Goal: Task Accomplishment & Management: Manage account settings

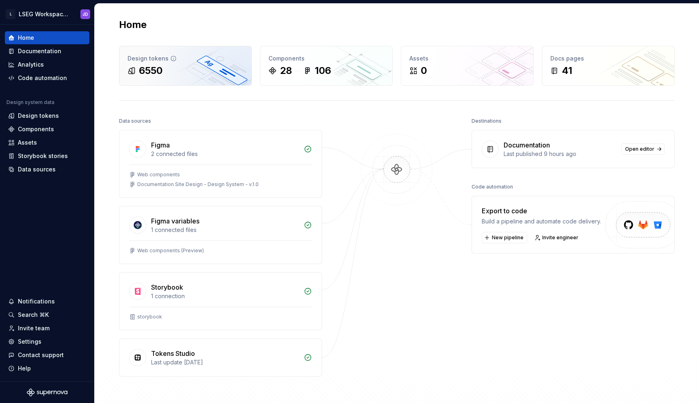
click at [207, 74] on div "6550" at bounding box center [186, 70] width 116 height 13
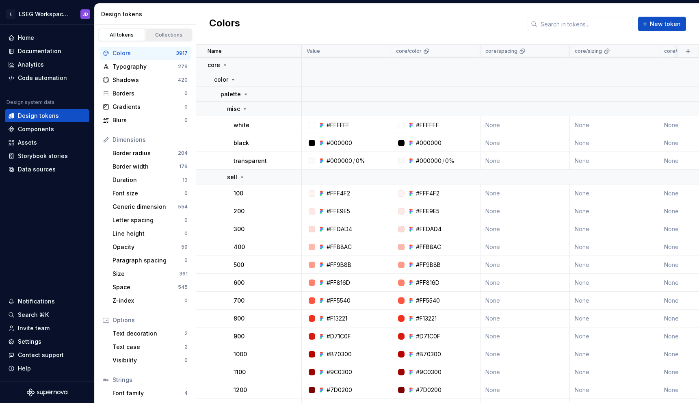
click at [170, 29] on link "Collections" at bounding box center [169, 35] width 46 height 12
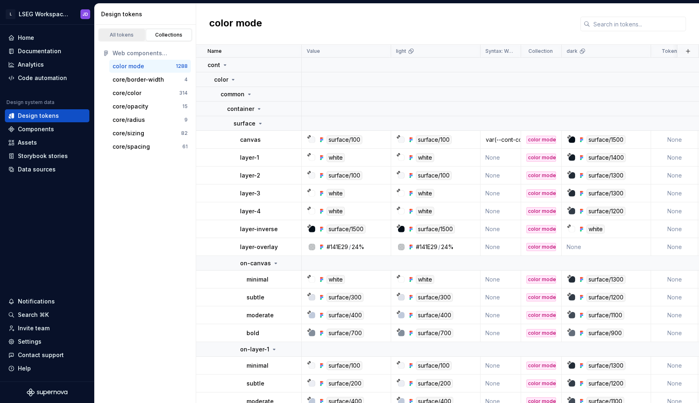
click at [136, 32] on div "All tokens" at bounding box center [122, 35] width 41 height 6
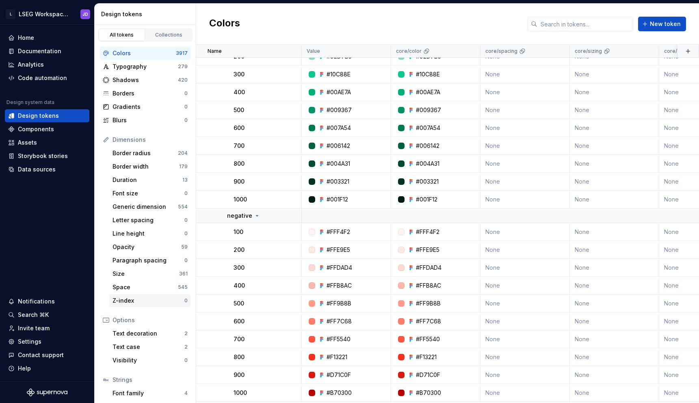
scroll to position [42, 0]
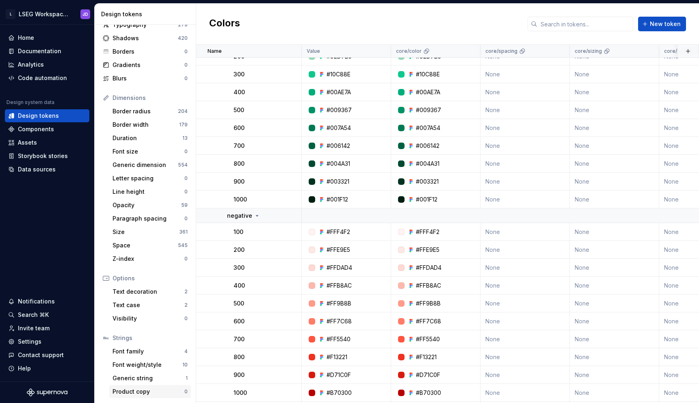
click at [135, 390] on div "Product copy" at bounding box center [148, 391] width 72 height 8
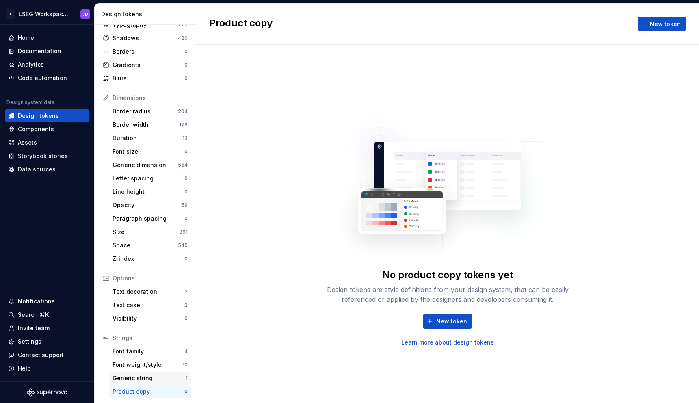
click at [136, 378] on div "Generic string" at bounding box center [148, 378] width 73 height 8
click at [142, 363] on div "Font weight/style" at bounding box center [147, 365] width 70 height 8
click at [134, 350] on div "Font family" at bounding box center [148, 351] width 72 height 8
click at [138, 367] on div "Font weight/style" at bounding box center [147, 365] width 70 height 8
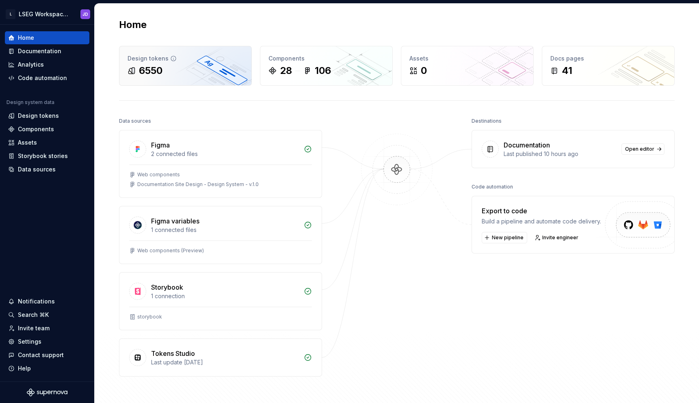
click at [172, 72] on div "6550" at bounding box center [186, 70] width 116 height 13
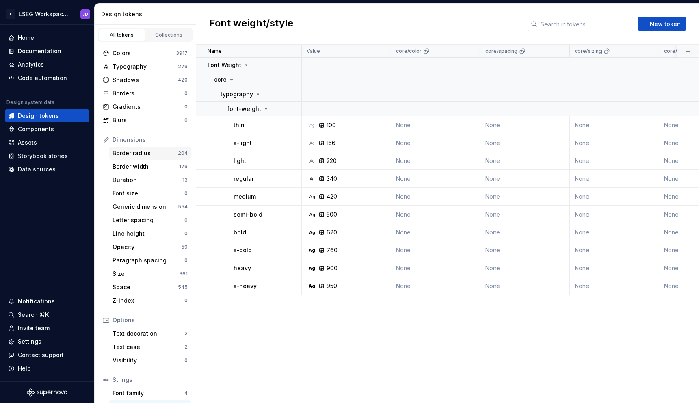
click at [127, 151] on div "Border radius" at bounding box center [144, 153] width 65 height 8
click at [128, 165] on div "Border width" at bounding box center [145, 166] width 67 height 8
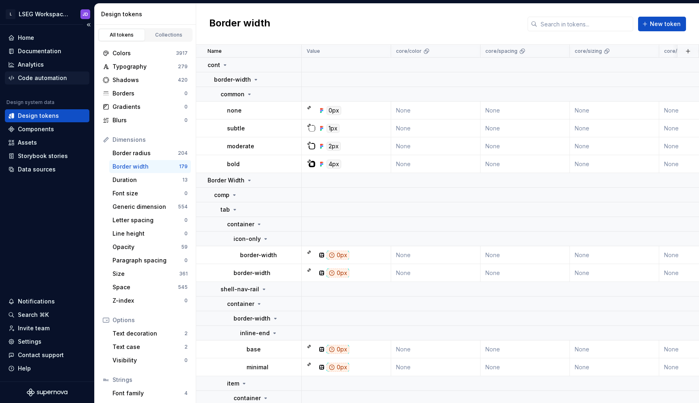
click at [39, 74] on div "Code automation" at bounding box center [42, 78] width 49 height 8
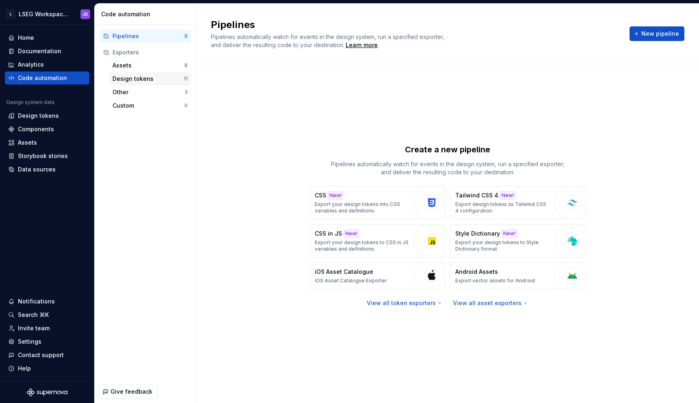
click at [137, 75] on div "Design tokens" at bounding box center [147, 79] width 71 height 8
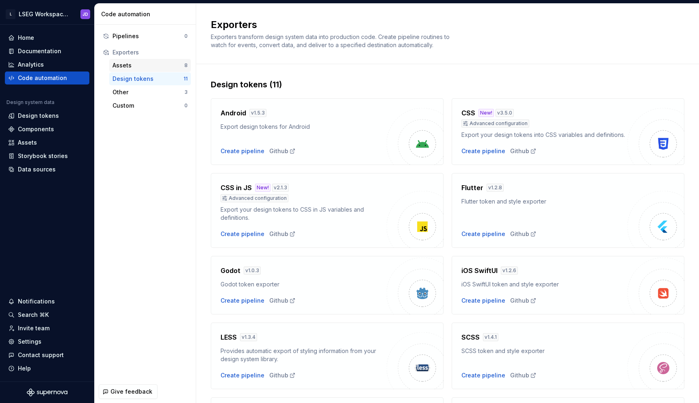
click at [132, 66] on div "Assets" at bounding box center [148, 65] width 72 height 8
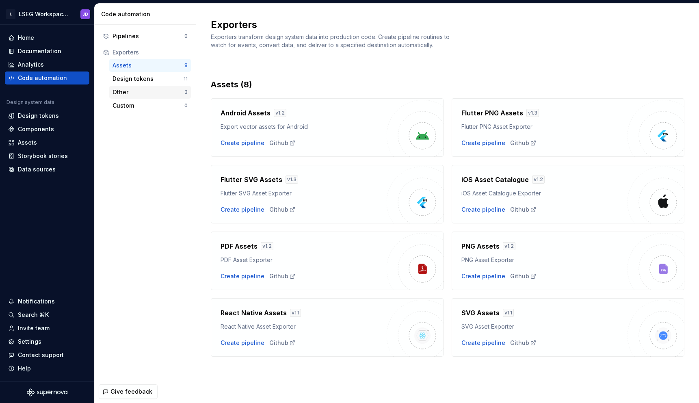
click at [124, 96] on div "Other 3" at bounding box center [150, 92] width 82 height 13
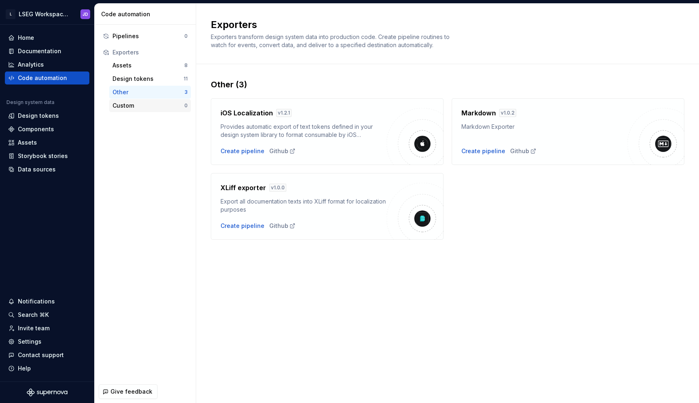
click at [138, 106] on div "Custom" at bounding box center [148, 106] width 72 height 8
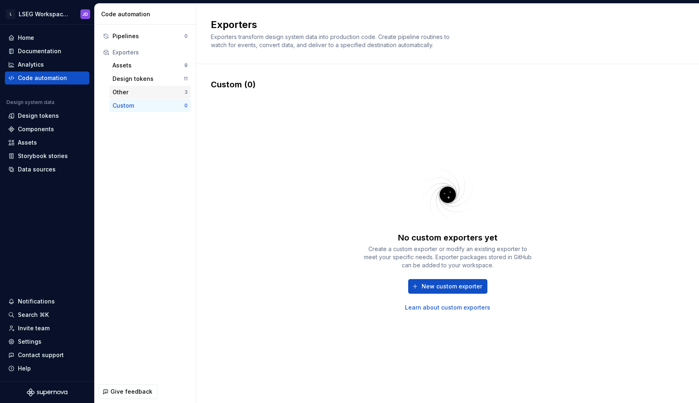
click at [129, 93] on div "Other" at bounding box center [148, 92] width 72 height 8
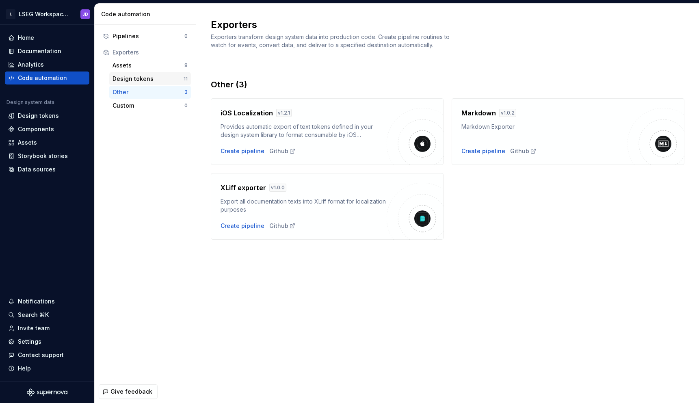
click at [128, 80] on div "Design tokens" at bounding box center [147, 79] width 71 height 8
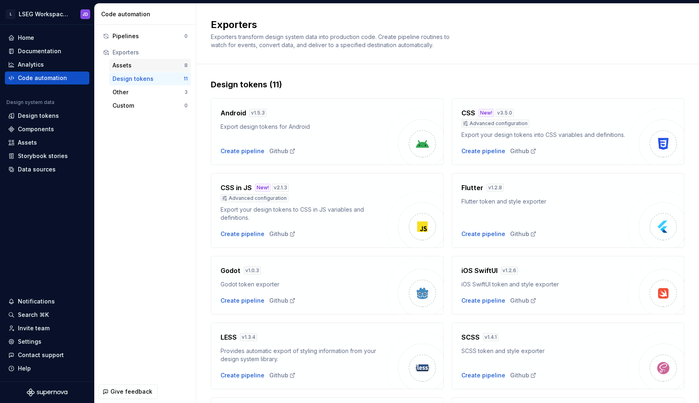
click at [125, 63] on div "Assets" at bounding box center [148, 65] width 72 height 8
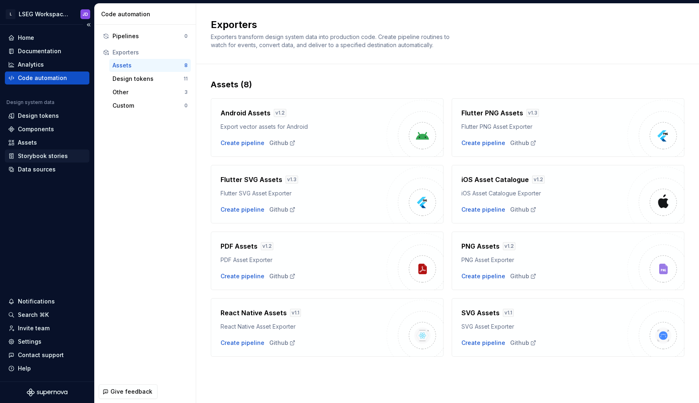
click at [48, 158] on div "Storybook stories" at bounding box center [43, 156] width 50 height 8
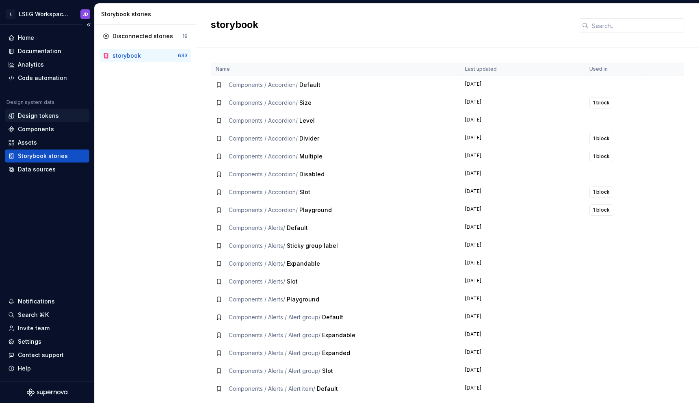
click at [45, 117] on div "Design tokens" at bounding box center [38, 116] width 41 height 8
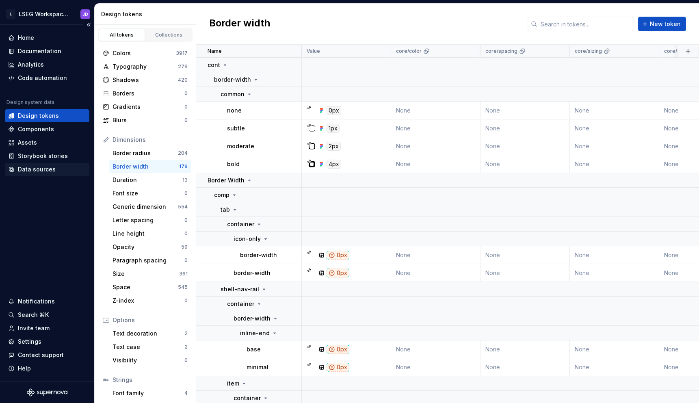
click at [59, 168] on div "Data sources" at bounding box center [47, 169] width 78 height 8
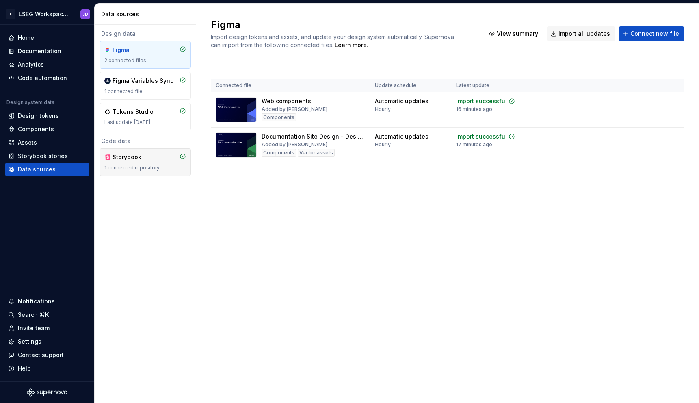
click at [149, 157] on div "Storybook" at bounding box center [131, 157] width 39 height 8
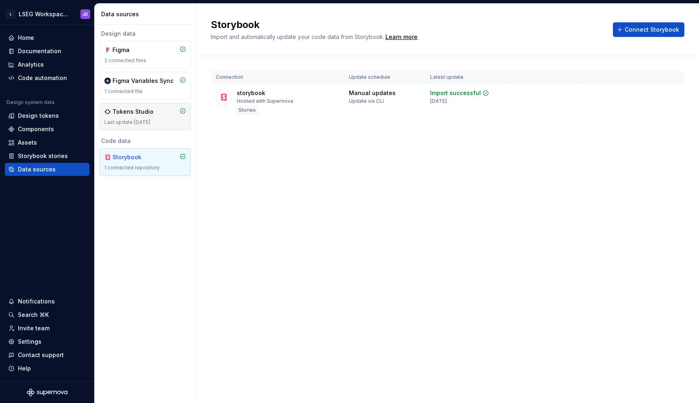
click at [148, 113] on div "Tokens Studio" at bounding box center [132, 112] width 41 height 8
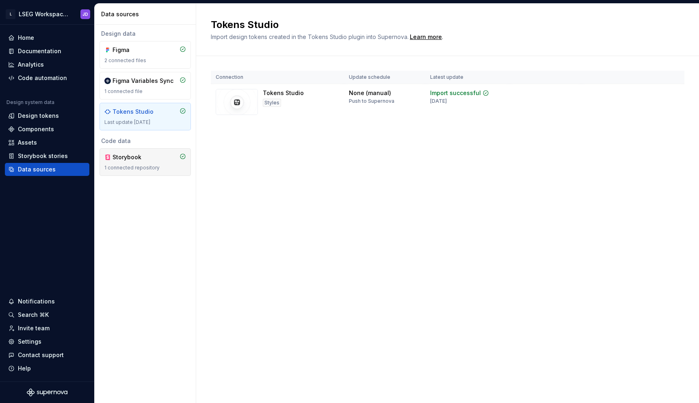
click at [143, 160] on div "Storybook" at bounding box center [131, 157] width 39 height 8
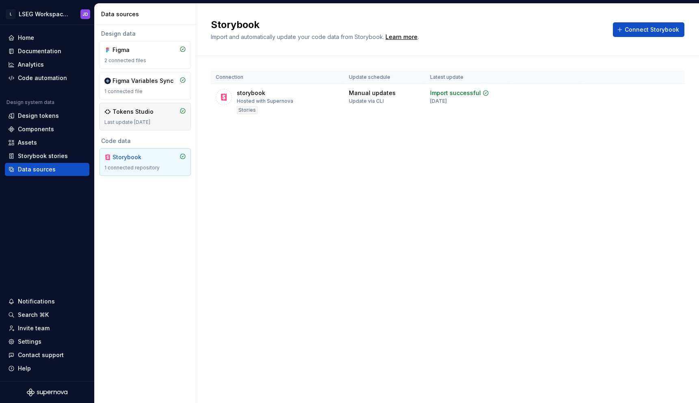
click at [145, 118] on div "Tokens Studio Last update 6 months ago" at bounding box center [145, 117] width 82 height 18
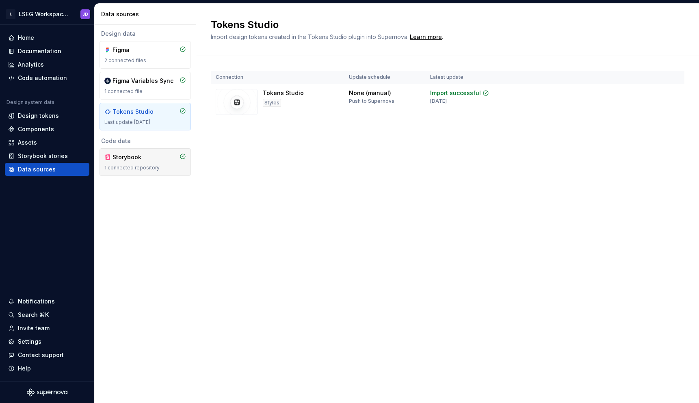
click at [141, 157] on div "Storybook" at bounding box center [131, 157] width 39 height 8
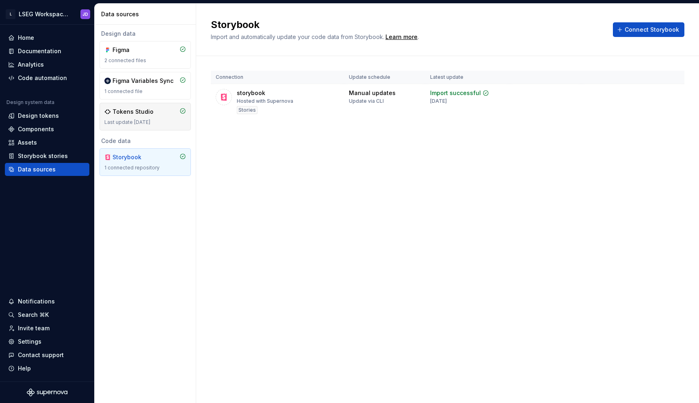
click at [141, 118] on div "Tokens Studio Last update 6 months ago" at bounding box center [145, 117] width 82 height 18
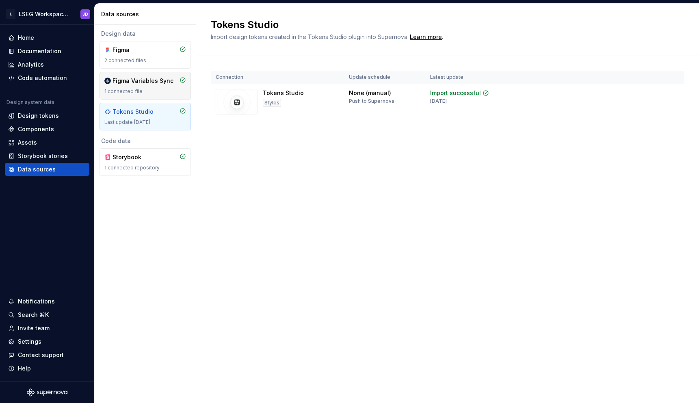
click at [141, 89] on div "1 connected file" at bounding box center [145, 91] width 82 height 6
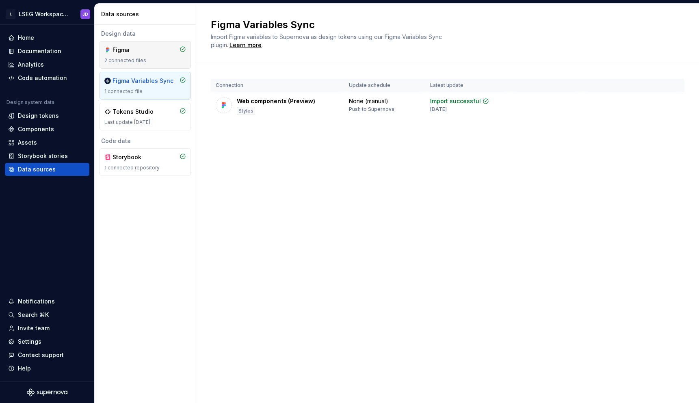
click at [145, 59] on div "2 connected files" at bounding box center [145, 60] width 82 height 6
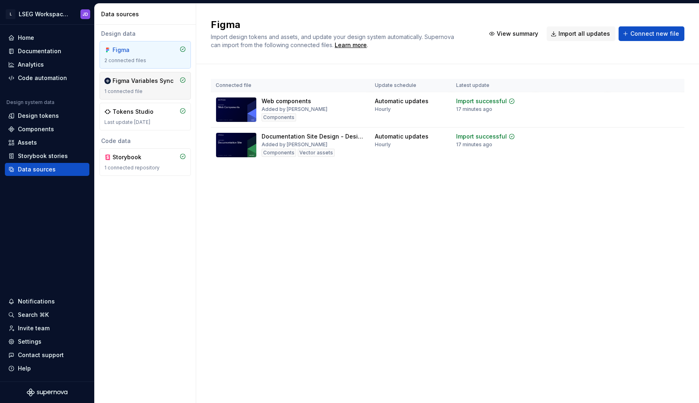
click at [125, 73] on div "Figma Variables Sync 1 connected file" at bounding box center [144, 86] width 91 height 28
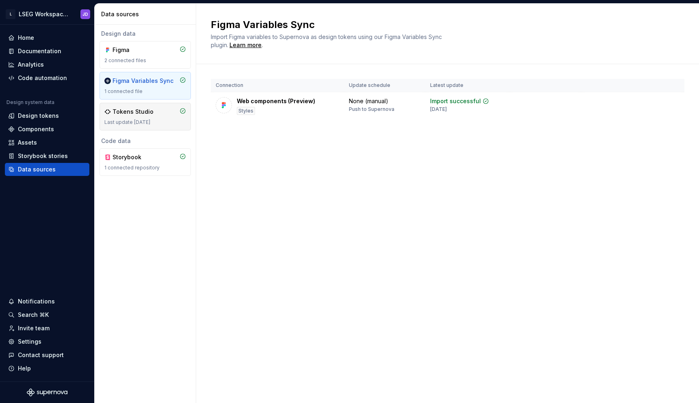
click at [140, 112] on div "Tokens Studio" at bounding box center [132, 112] width 41 height 8
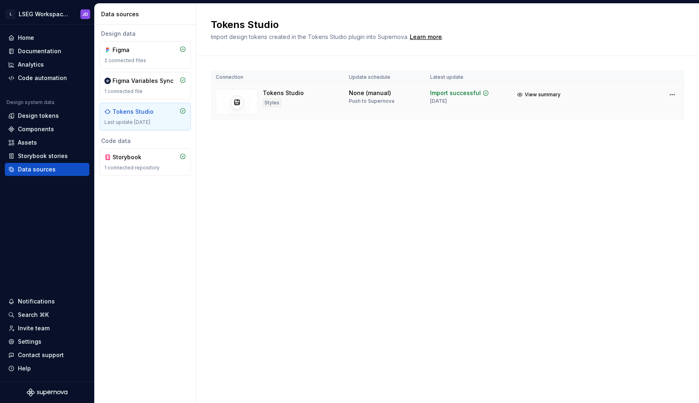
click at [362, 97] on div "None (manual)" at bounding box center [370, 93] width 42 height 8
click at [671, 95] on html "L LSEG Workspace Design System JD Home Documentation Analytics Code automation …" at bounding box center [349, 201] width 699 height 403
click at [656, 113] on div "View import summary" at bounding box center [664, 112] width 65 height 8
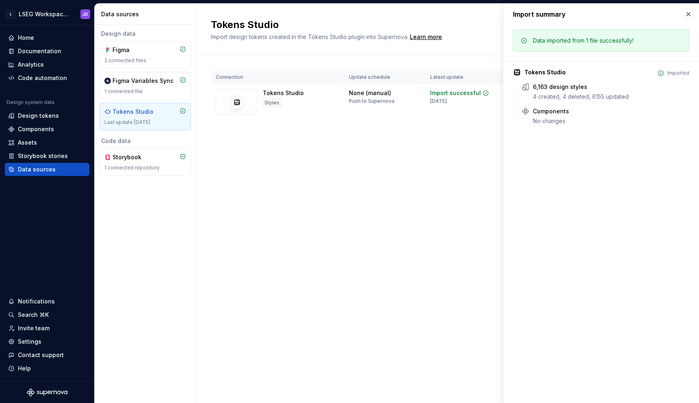
click at [454, 161] on div "Tokens Studio Import design tokens created in the Tokens Studio plugin into Sup…" at bounding box center [447, 203] width 503 height 399
click at [35, 160] on div "Storybook stories" at bounding box center [43, 156] width 50 height 8
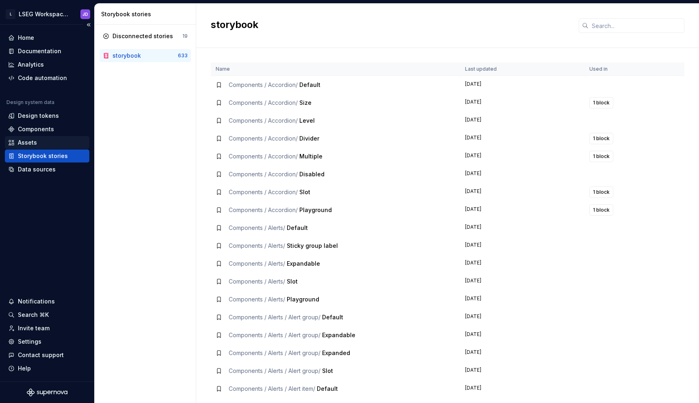
click at [37, 145] on div "Assets" at bounding box center [47, 142] width 78 height 8
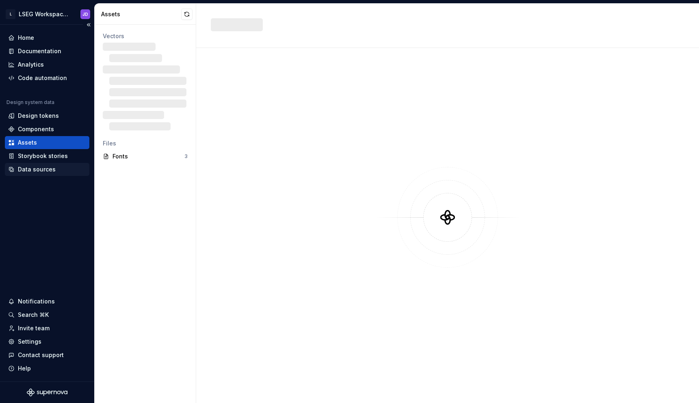
click at [36, 172] on div "Data sources" at bounding box center [37, 169] width 38 height 8
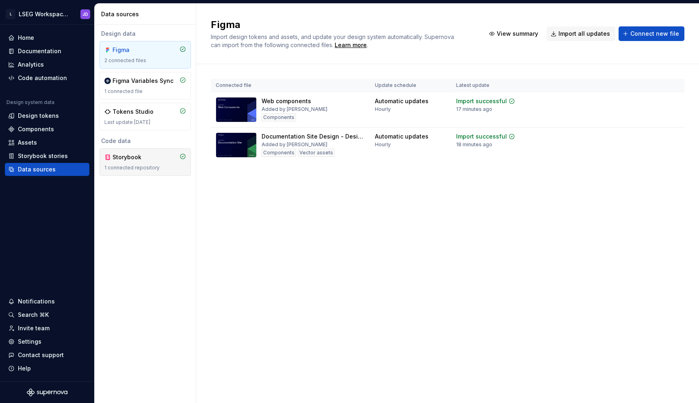
click at [142, 168] on div "1 connected repository" at bounding box center [145, 167] width 82 height 6
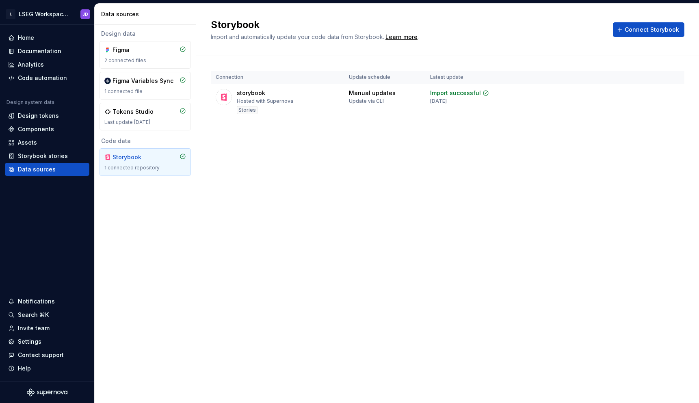
click at [144, 206] on div "Design data Figma 2 connected files Figma Variables Sync 1 connected file Token…" at bounding box center [145, 214] width 101 height 378
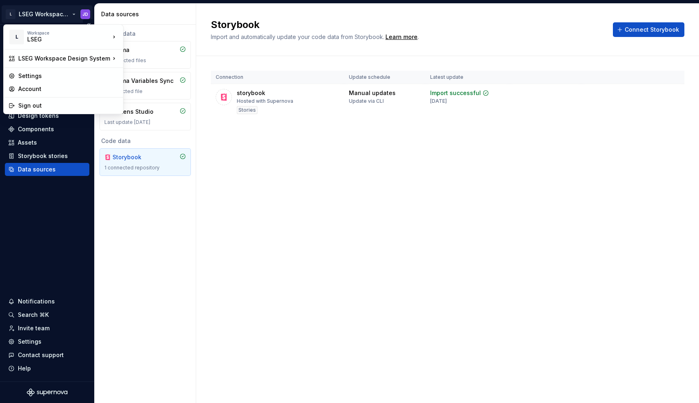
click at [28, 15] on html "L LSEG Workspace Design System JD Home Documentation Analytics Code automation …" at bounding box center [349, 201] width 699 height 403
click at [32, 74] on div "Settings" at bounding box center [68, 76] width 100 height 8
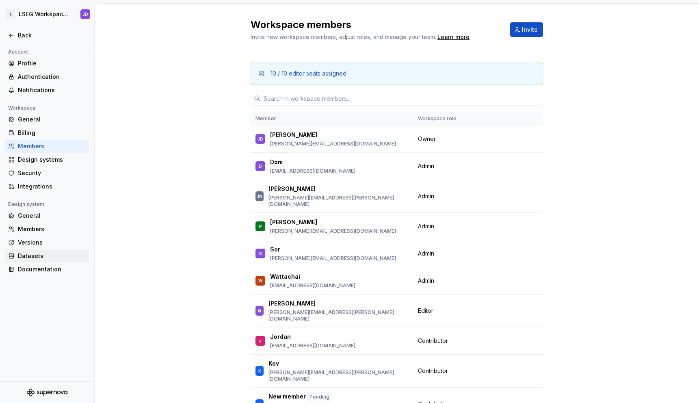
click at [50, 250] on div "Datasets" at bounding box center [47, 255] width 84 height 13
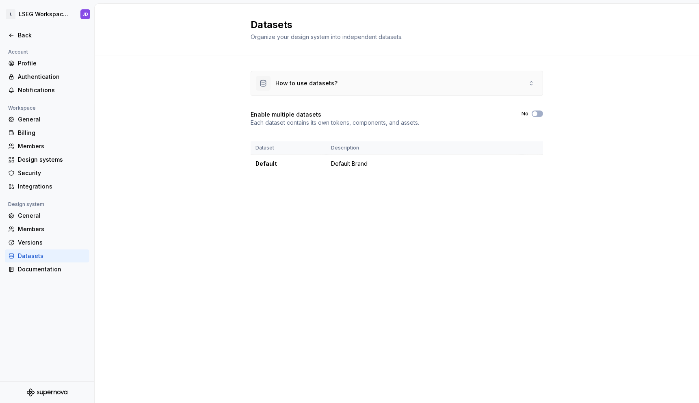
click at [324, 88] on div "How to use datasets?" at bounding box center [297, 83] width 82 height 15
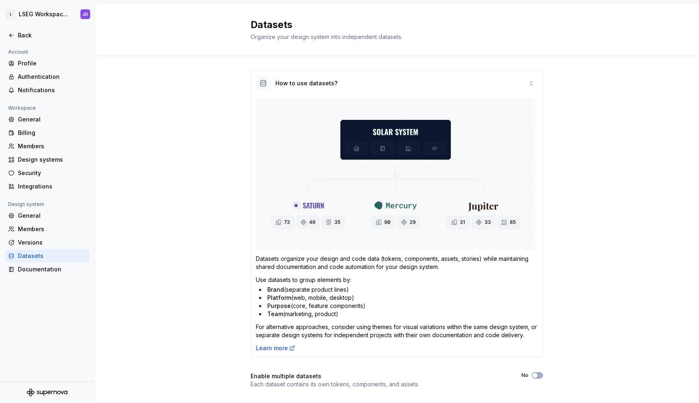
scroll to position [62, 0]
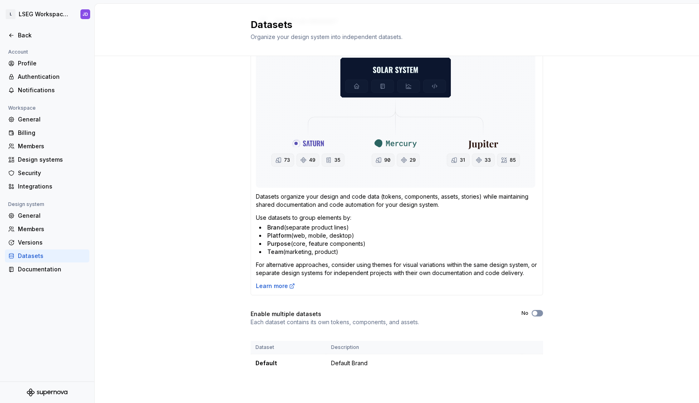
click at [537, 314] on icon "button" at bounding box center [535, 313] width 6 height 5
click at [543, 313] on div "How to use datasets? Datasets organize your design and code data (tokens, compo…" at bounding box center [397, 198] width 604 height 409
click at [541, 313] on button "Yes" at bounding box center [537, 313] width 11 height 6
click at [541, 313] on button "No" at bounding box center [537, 313] width 11 height 6
click at [395, 364] on td "Default Brand" at bounding box center [424, 363] width 196 height 18
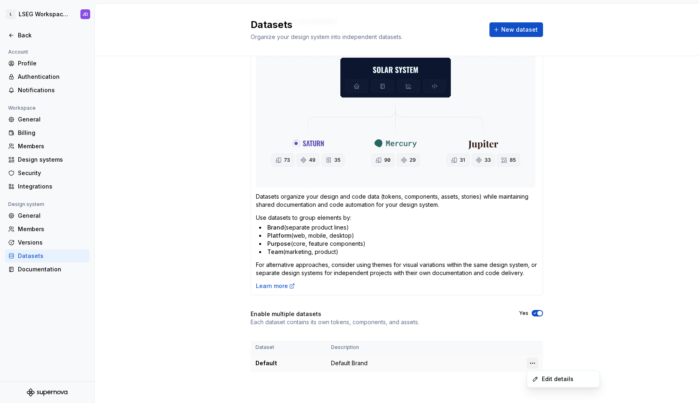
click at [533, 363] on html "L LSEG Workspace Design System JD Back Account Profile Authentication Notificat…" at bounding box center [349, 201] width 699 height 403
click at [546, 379] on div "Edit details" at bounding box center [568, 379] width 53 height 8
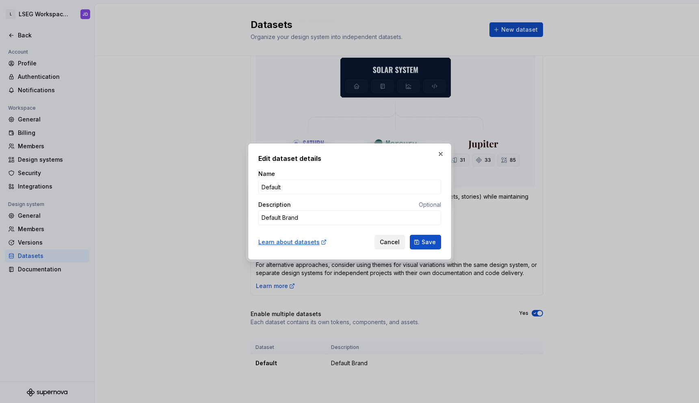
click at [390, 240] on span "Cancel" at bounding box center [390, 242] width 20 height 8
type textarea "*"
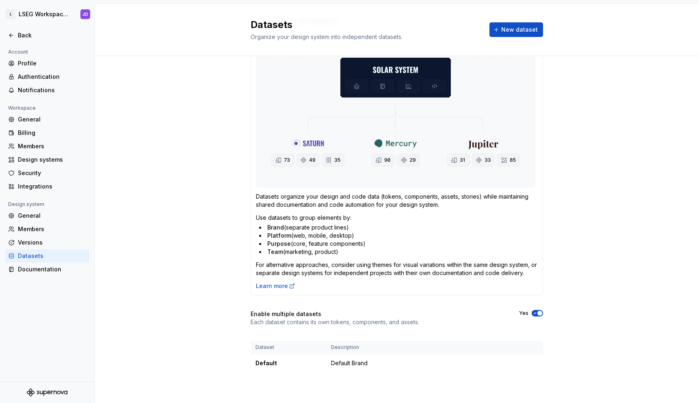
click at [536, 313] on icon "button" at bounding box center [535, 313] width 2 height 1
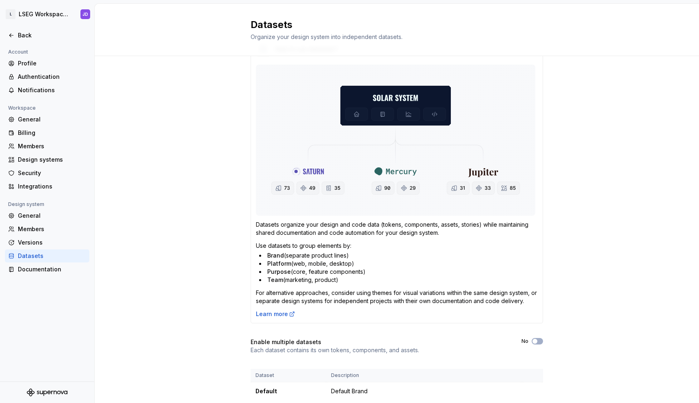
scroll to position [0, 0]
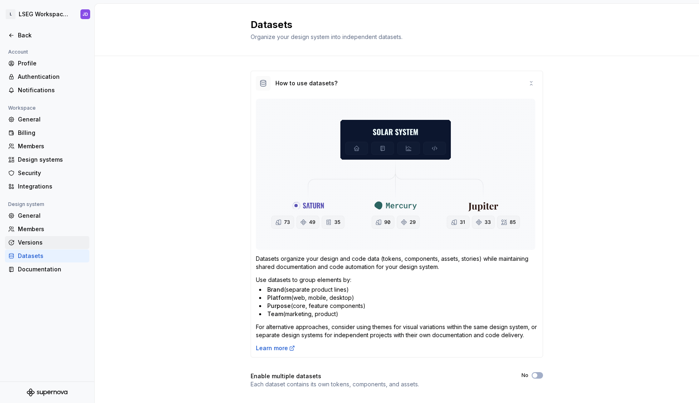
click at [44, 243] on div "Versions" at bounding box center [52, 242] width 68 height 8
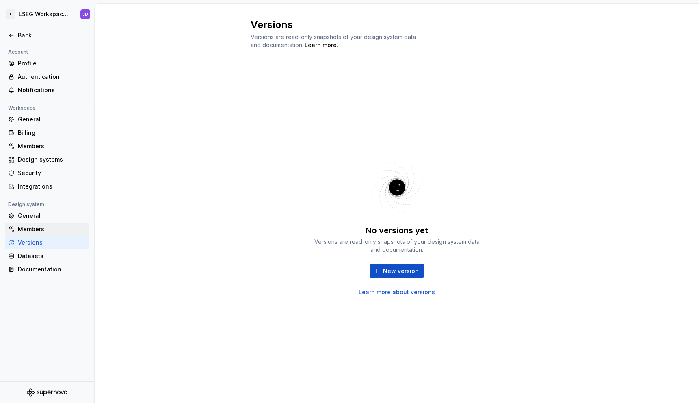
click at [36, 229] on div "Members" at bounding box center [52, 229] width 68 height 8
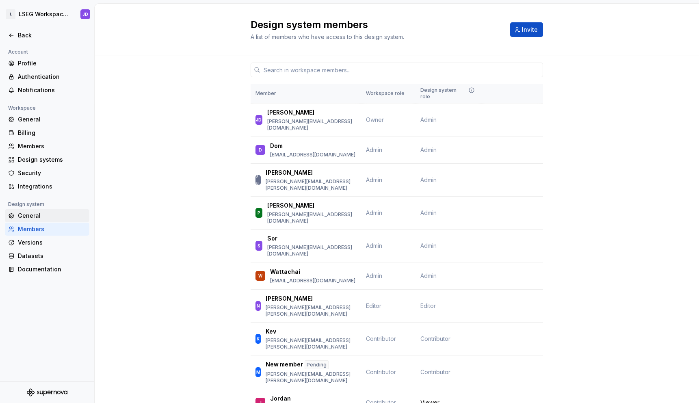
click at [44, 216] on div "General" at bounding box center [52, 216] width 68 height 8
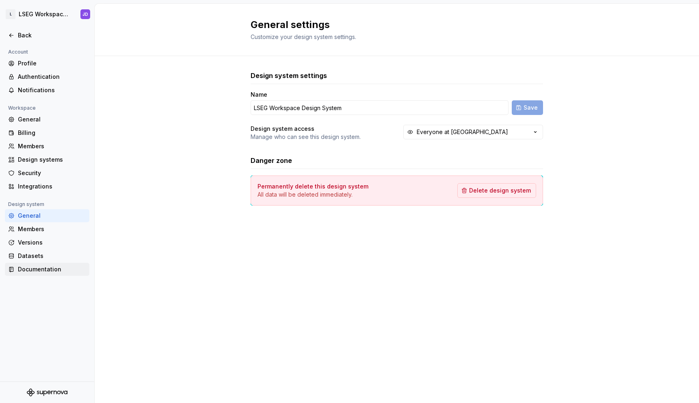
click at [48, 266] on div "Documentation" at bounding box center [52, 269] width 68 height 8
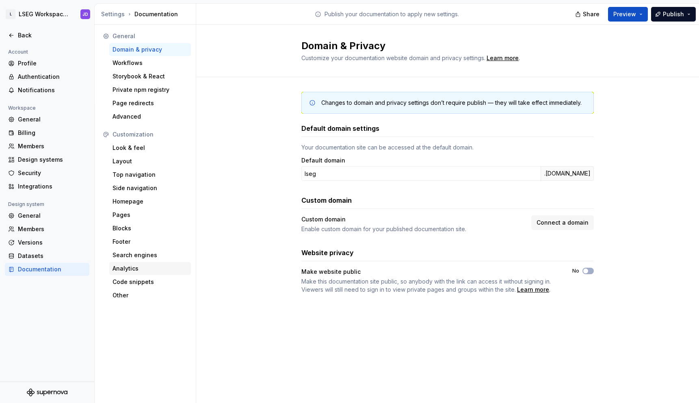
click at [128, 272] on div "Analytics" at bounding box center [149, 268] width 75 height 8
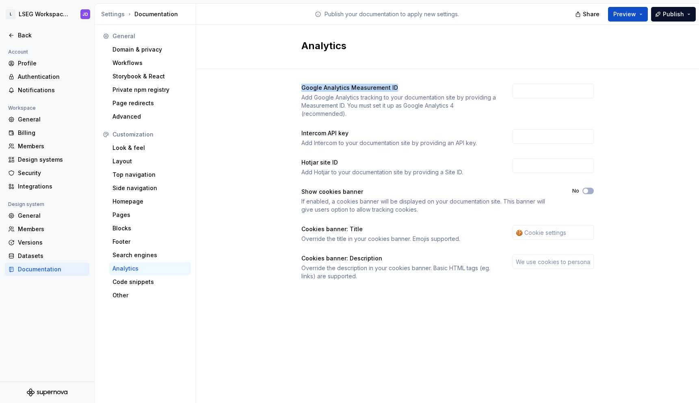
drag, startPoint x: 301, startPoint y: 87, endPoint x: 403, endPoint y: 91, distance: 102.4
click at [403, 91] on div "Google Analytics Measurement ID Add Google Analytics tracking to your documenta…" at bounding box center [447, 190] width 503 height 242
copy div "Google Analytics Measurement ID"
